Goal: Task Accomplishment & Management: Use online tool/utility

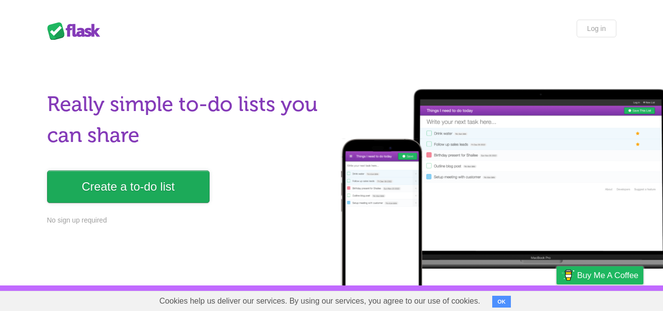
click at [151, 174] on link "Create a to-do list" at bounding box center [128, 186] width 163 height 32
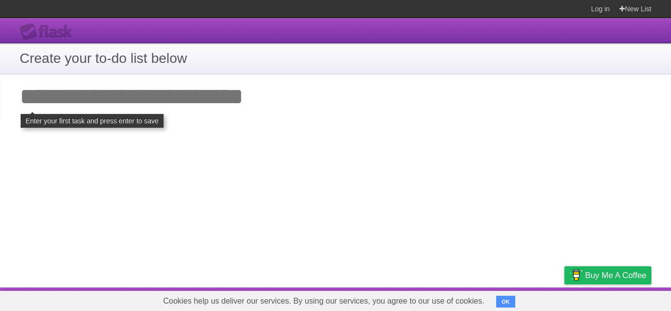
drag, startPoint x: 169, startPoint y: 99, endPoint x: 217, endPoint y: 113, distance: 49.7
click at [217, 113] on input "Add your first task" at bounding box center [335, 96] width 671 height 45
click at [215, 99] on input "Add your first task" at bounding box center [335, 96] width 671 height 45
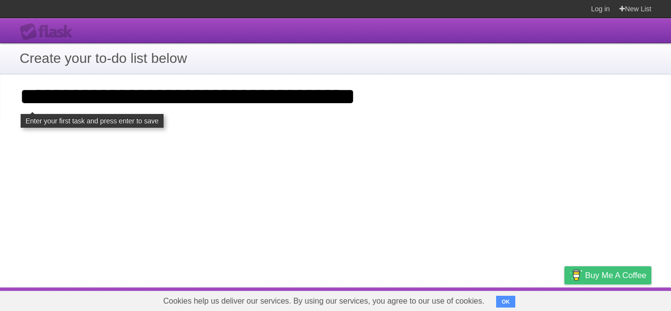
type input "**********"
click at [583, 275] on link "Buy me a coffee" at bounding box center [607, 275] width 87 height 18
click at [503, 302] on button "OK" at bounding box center [505, 302] width 19 height 12
